Goal: Obtain resource: Download file/media

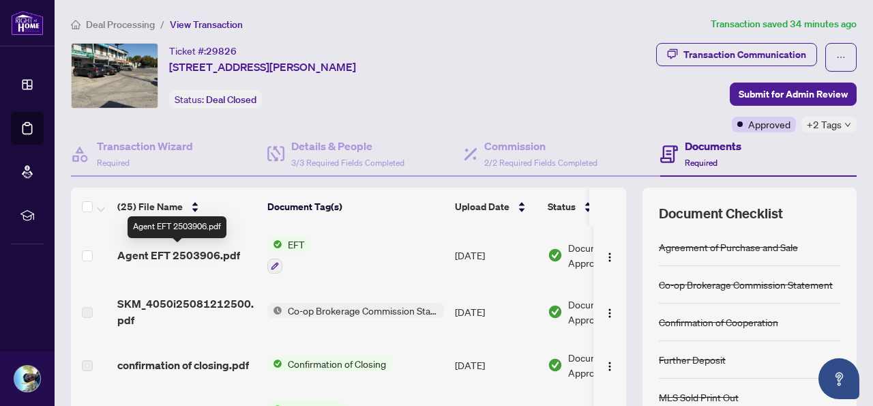
click at [188, 257] on span "Agent EFT 2503906.pdf" at bounding box center [178, 255] width 123 height 16
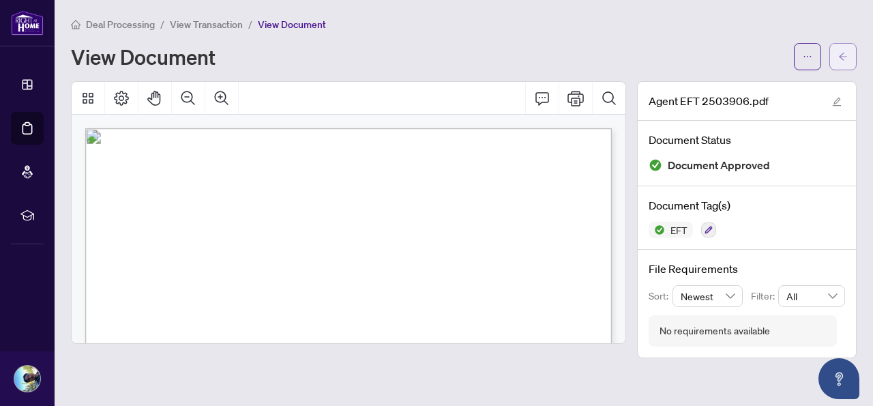
click at [844, 50] on span "button" at bounding box center [843, 57] width 10 height 22
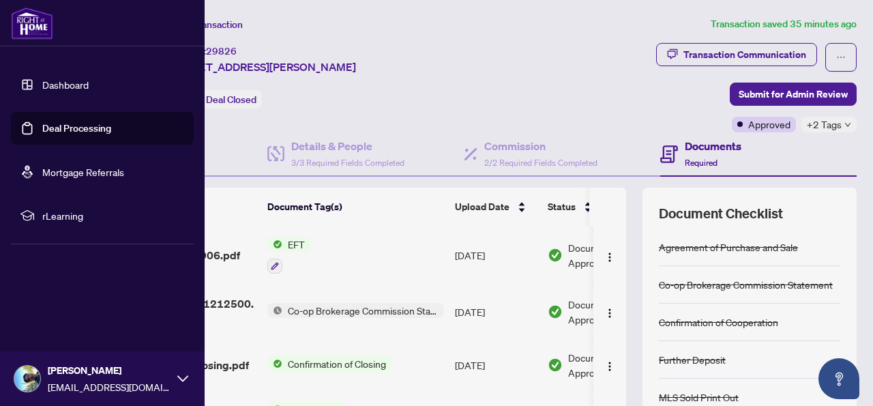
click at [61, 125] on link "Deal Processing" at bounding box center [76, 128] width 69 height 12
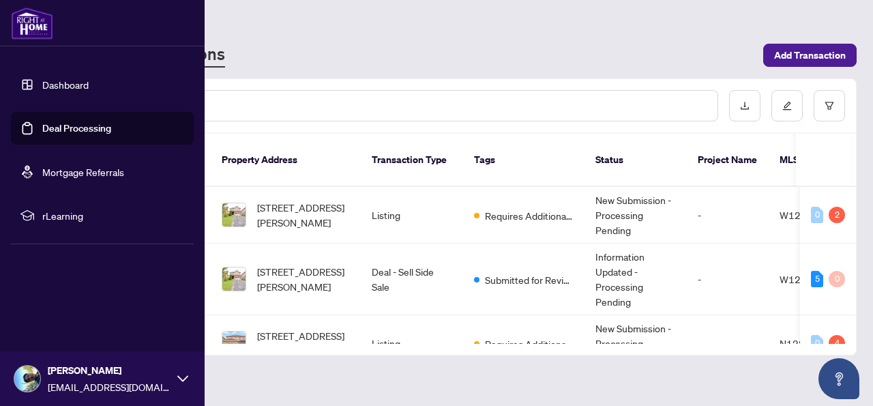
click at [49, 127] on link "Deal Processing" at bounding box center [76, 128] width 69 height 12
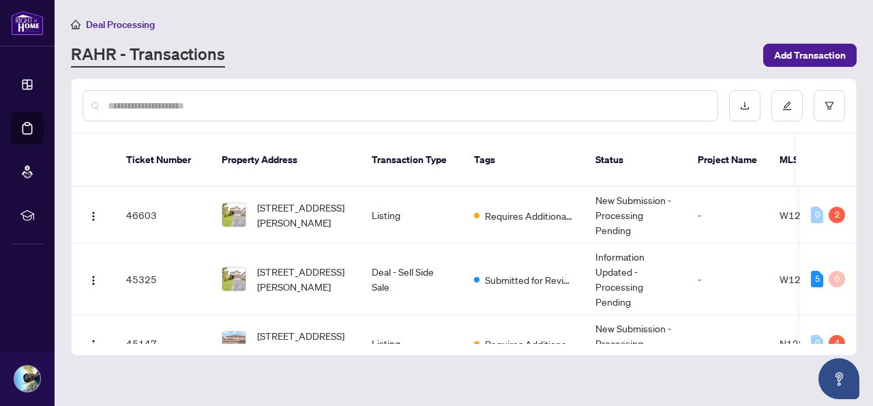
click at [441, 45] on div "RAHR - Transactions" at bounding box center [413, 55] width 684 height 25
